Goal: Obtain resource: Download file/media

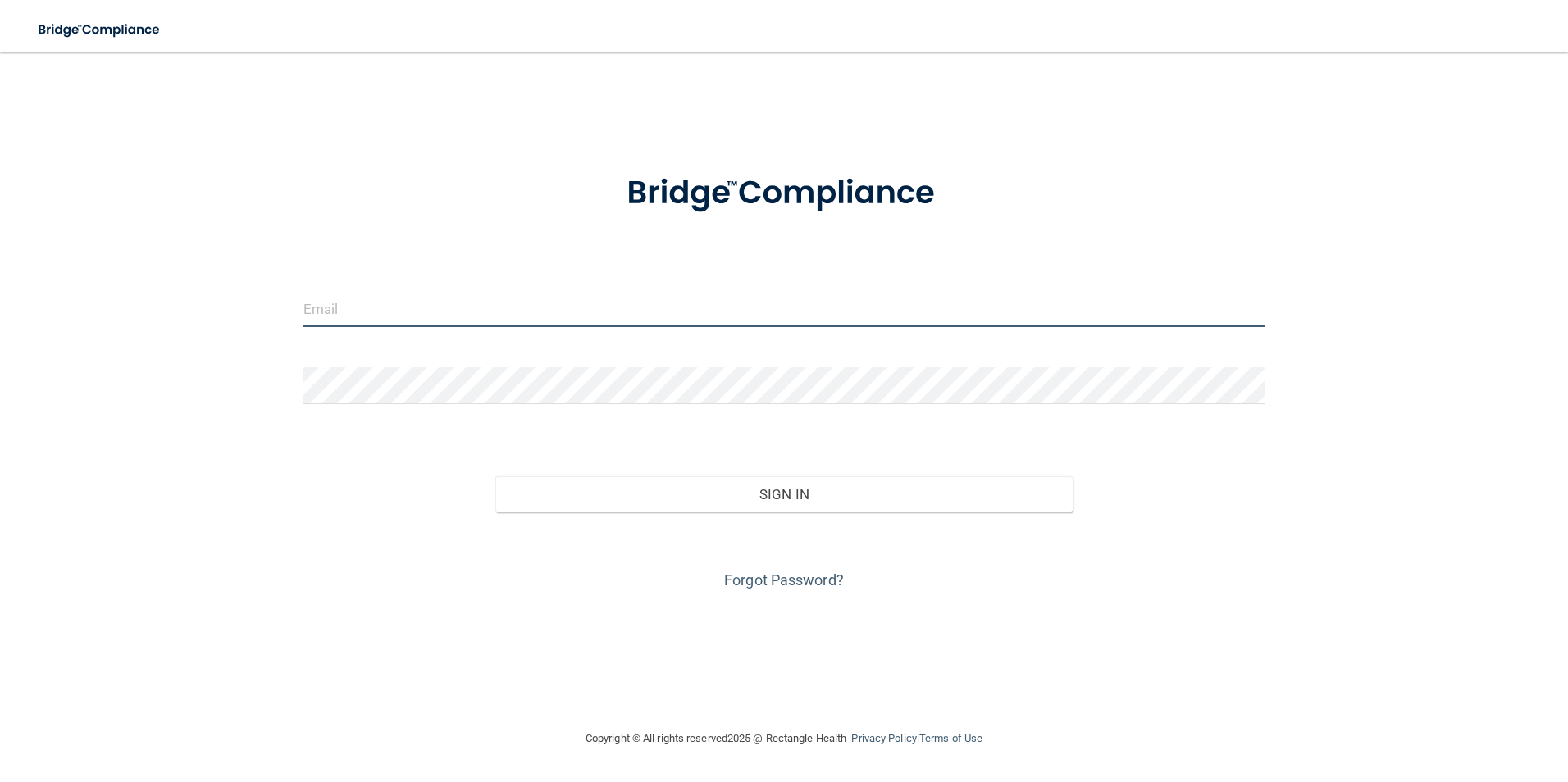
click at [360, 305] on input "email" at bounding box center [784, 308] width 962 height 37
type input "[EMAIL_ADDRESS][DOMAIN_NAME]"
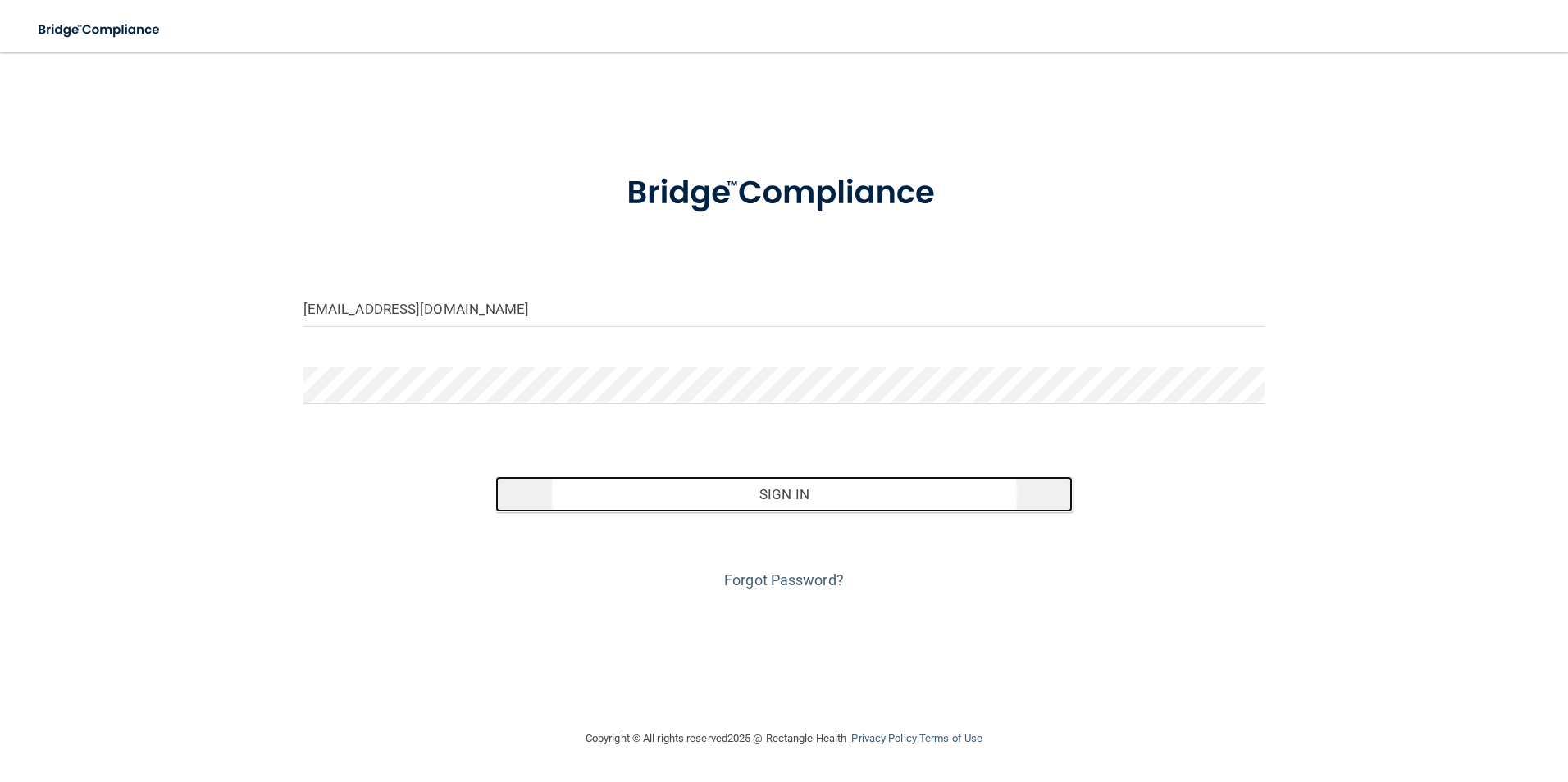
click at [714, 489] on button "Sign In" at bounding box center [784, 494] width 577 height 36
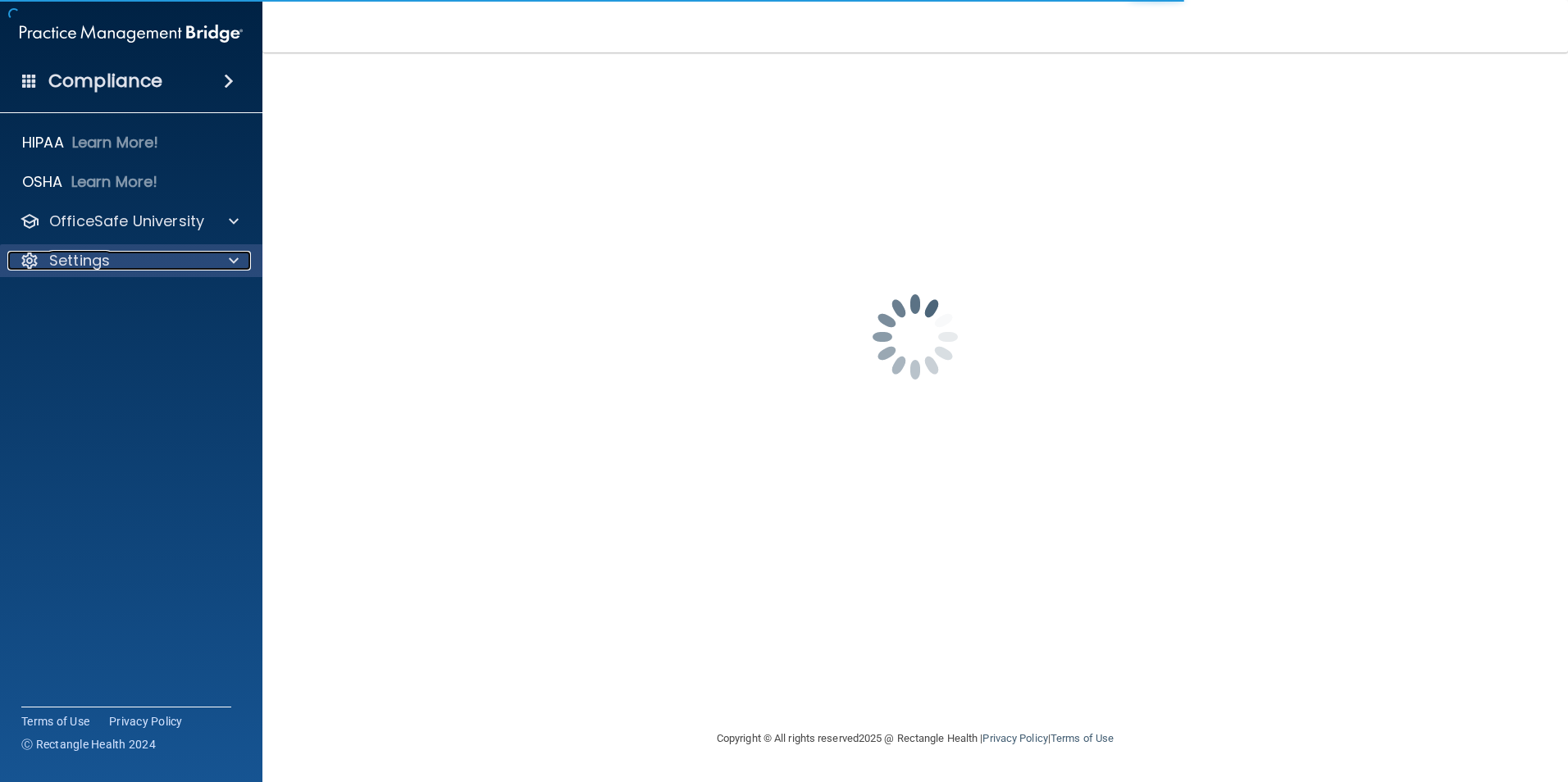
click at [209, 263] on div "Settings" at bounding box center [109, 260] width 203 height 20
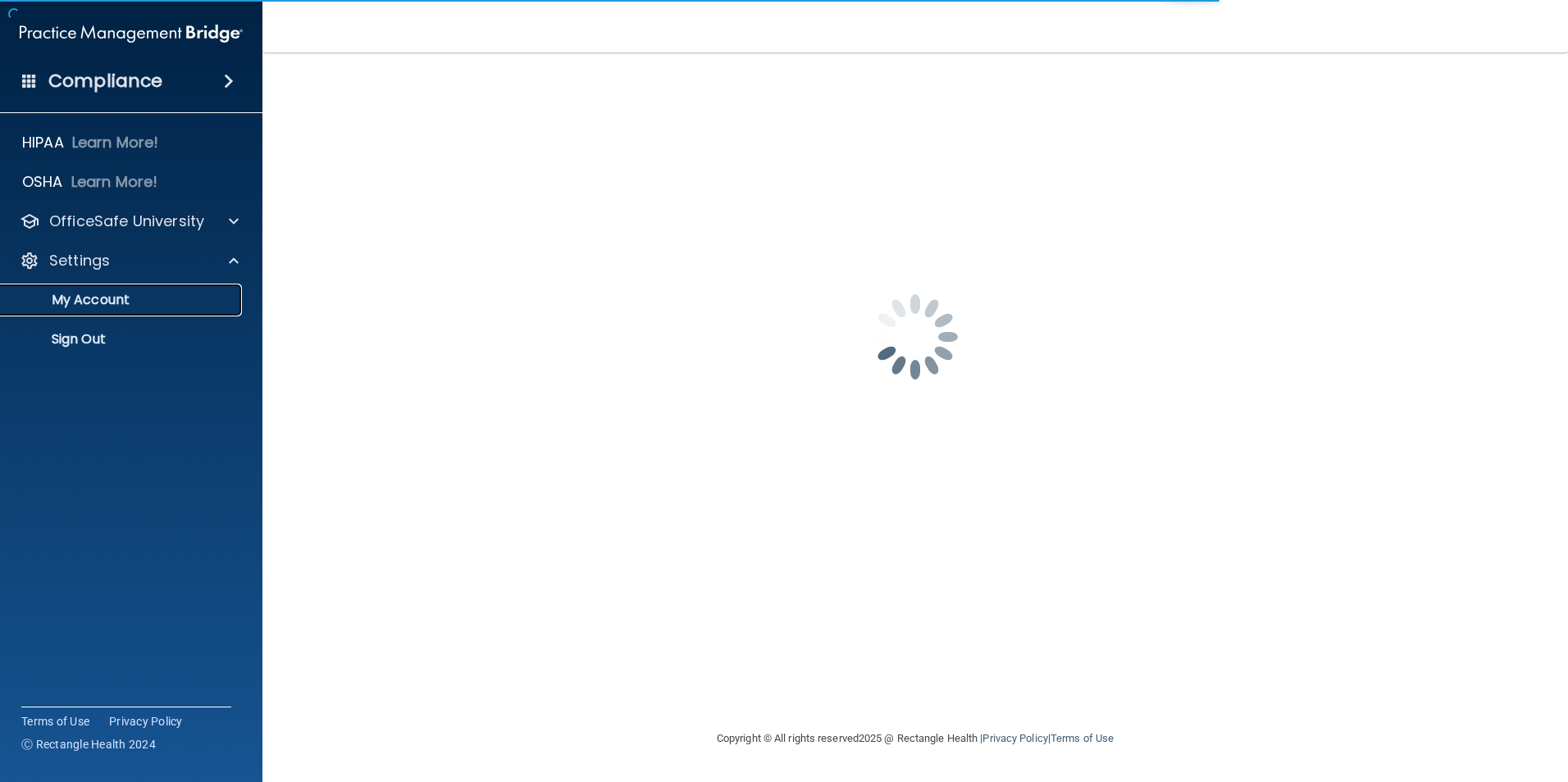
click at [124, 297] on p "My Account" at bounding box center [123, 300] width 224 height 16
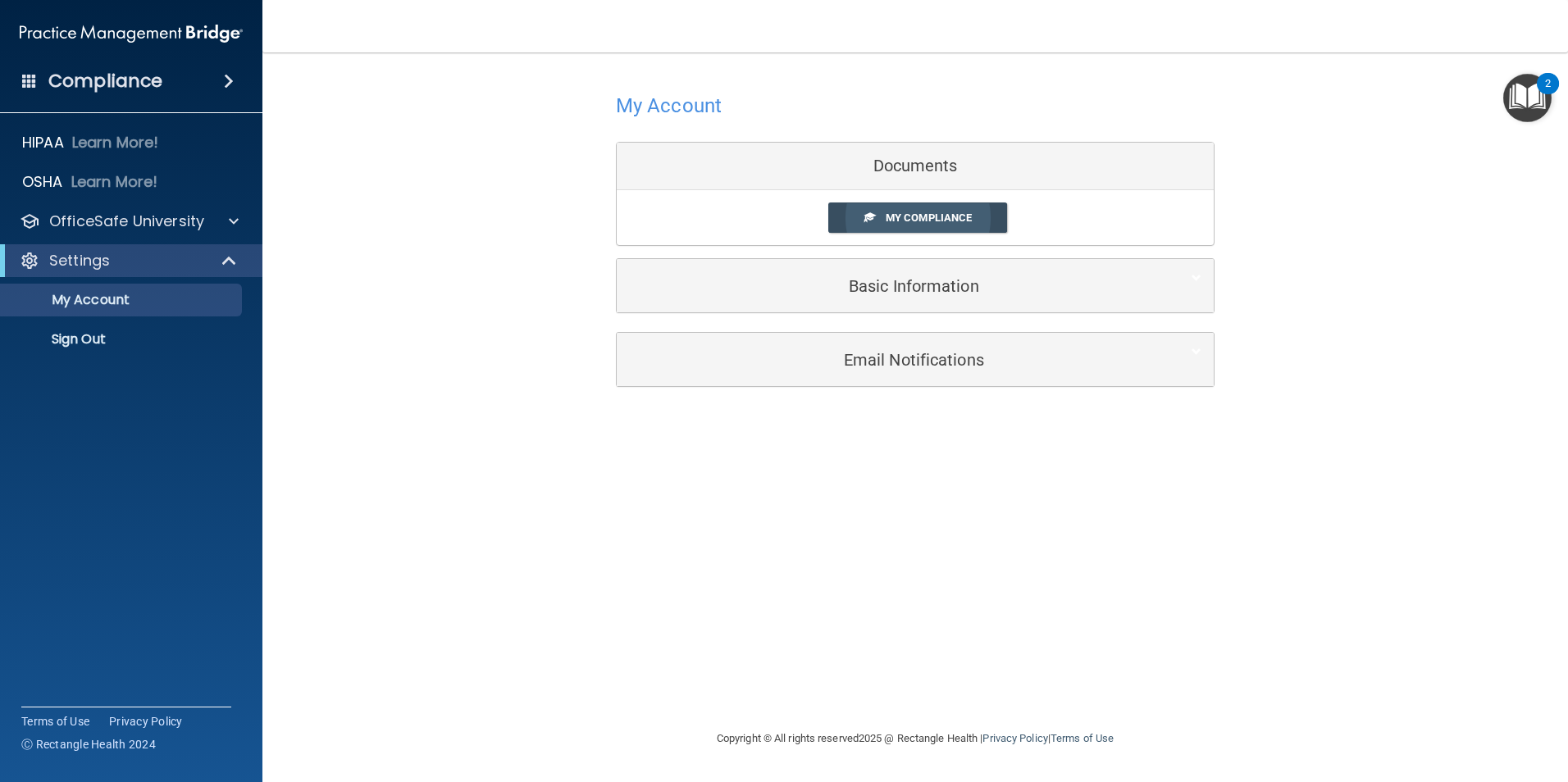
click at [962, 217] on span "My Compliance" at bounding box center [929, 218] width 86 height 12
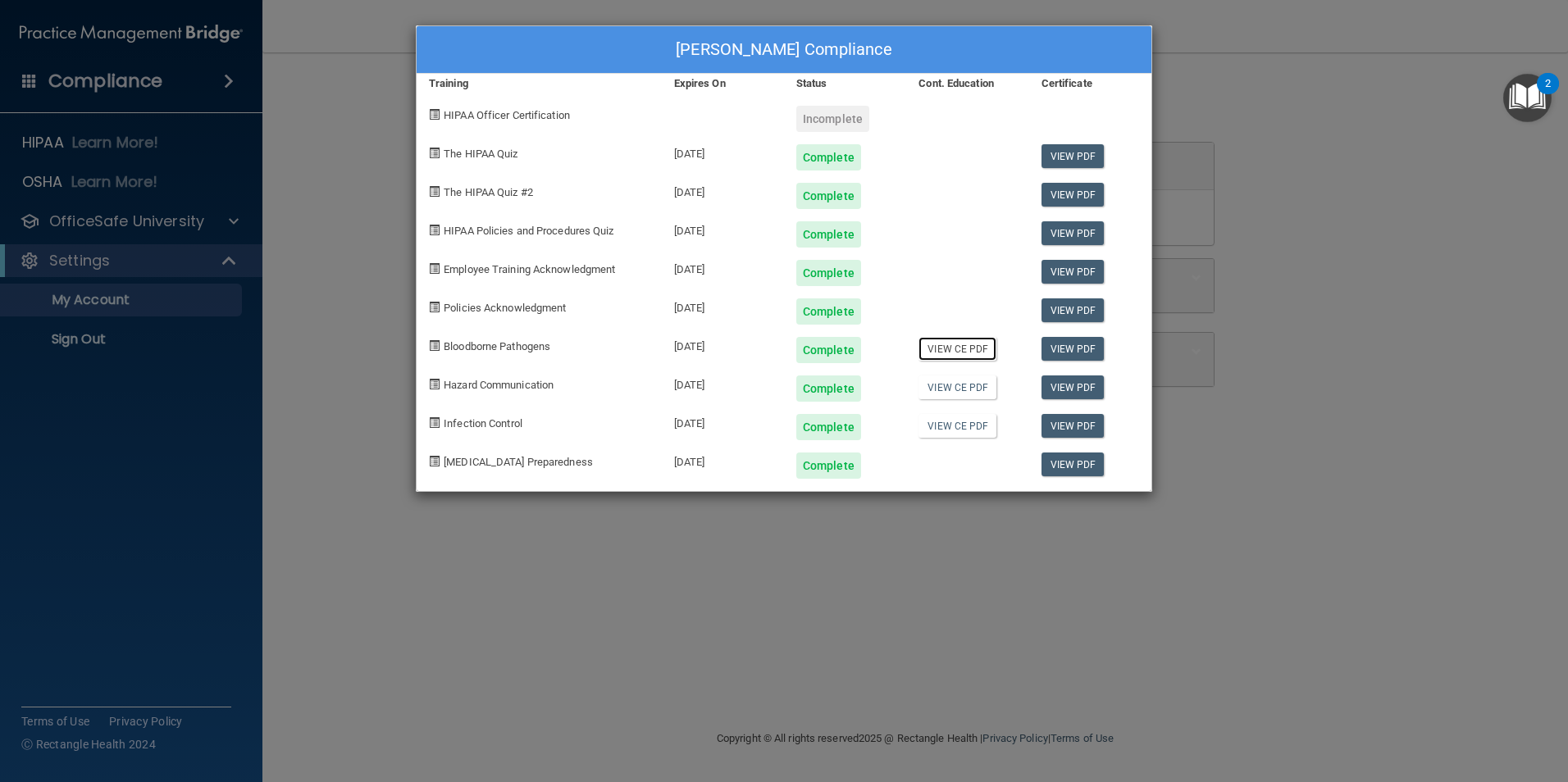
click at [958, 352] on link "View CE PDF" at bounding box center [958, 349] width 78 height 24
click at [961, 389] on link "View CE PDF" at bounding box center [958, 387] width 78 height 24
click at [960, 425] on link "View CE PDF" at bounding box center [958, 426] width 78 height 24
